Goal: Task Accomplishment & Management: Use online tool/utility

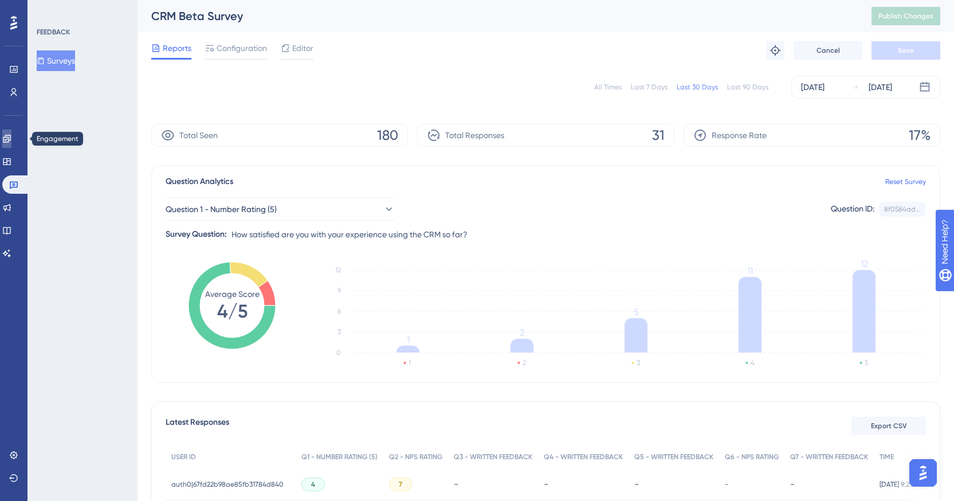
click at [10, 140] on icon at bounding box center [6, 138] width 7 height 7
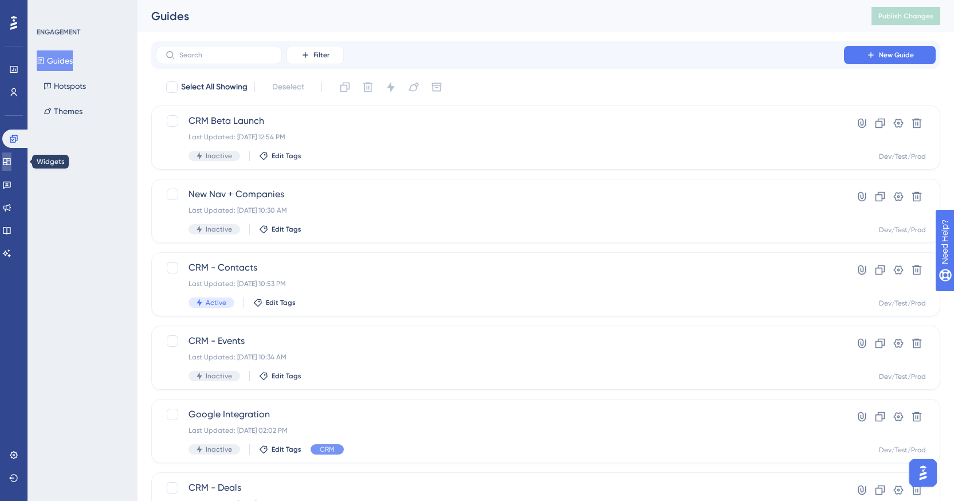
click at [11, 166] on link at bounding box center [6, 161] width 9 height 18
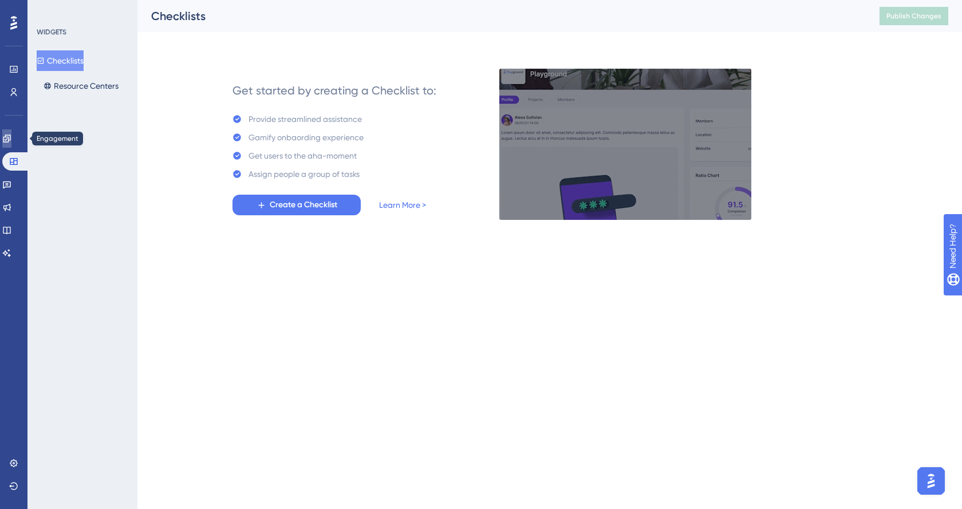
click at [11, 147] on link at bounding box center [6, 138] width 9 height 18
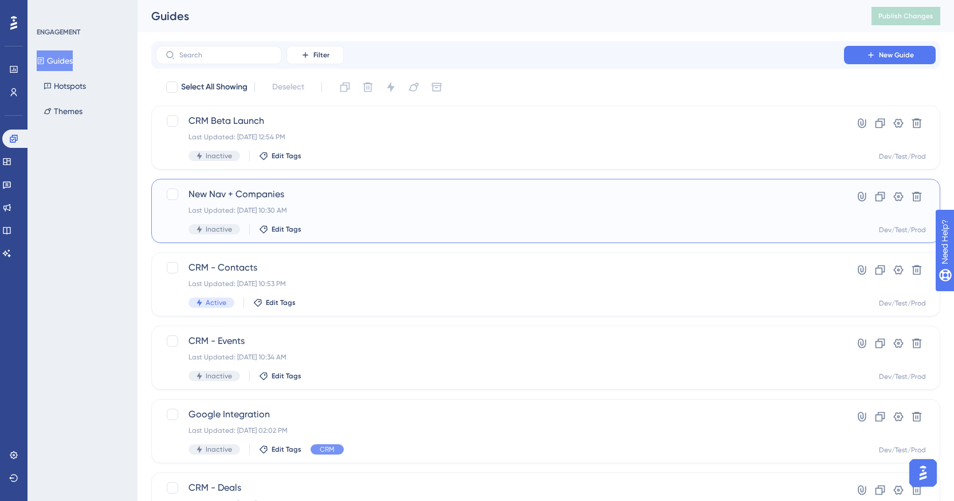
click at [290, 204] on div "New Nav + Companies Last Updated: [DATE] 10:30 AM Inactive Edit Tags" at bounding box center [499, 210] width 623 height 47
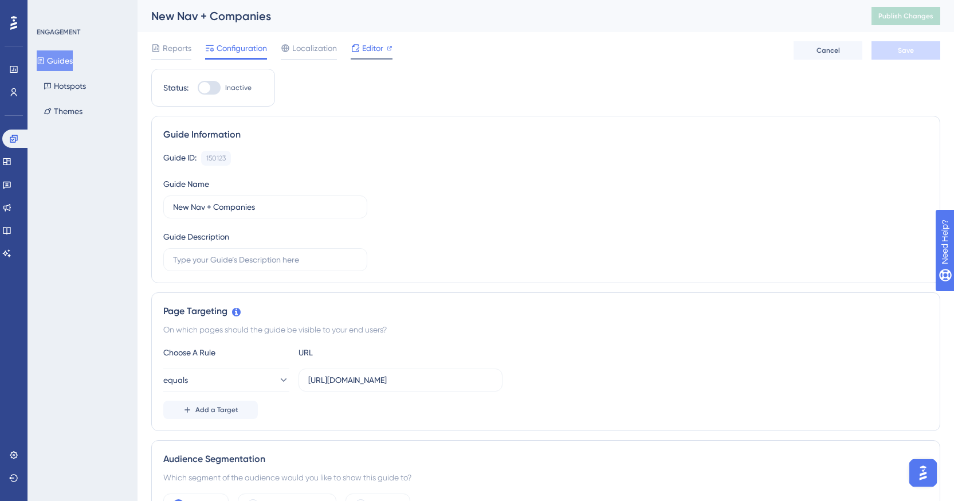
click at [369, 49] on span "Editor" at bounding box center [372, 48] width 21 height 14
